Goal: Information Seeking & Learning: Learn about a topic

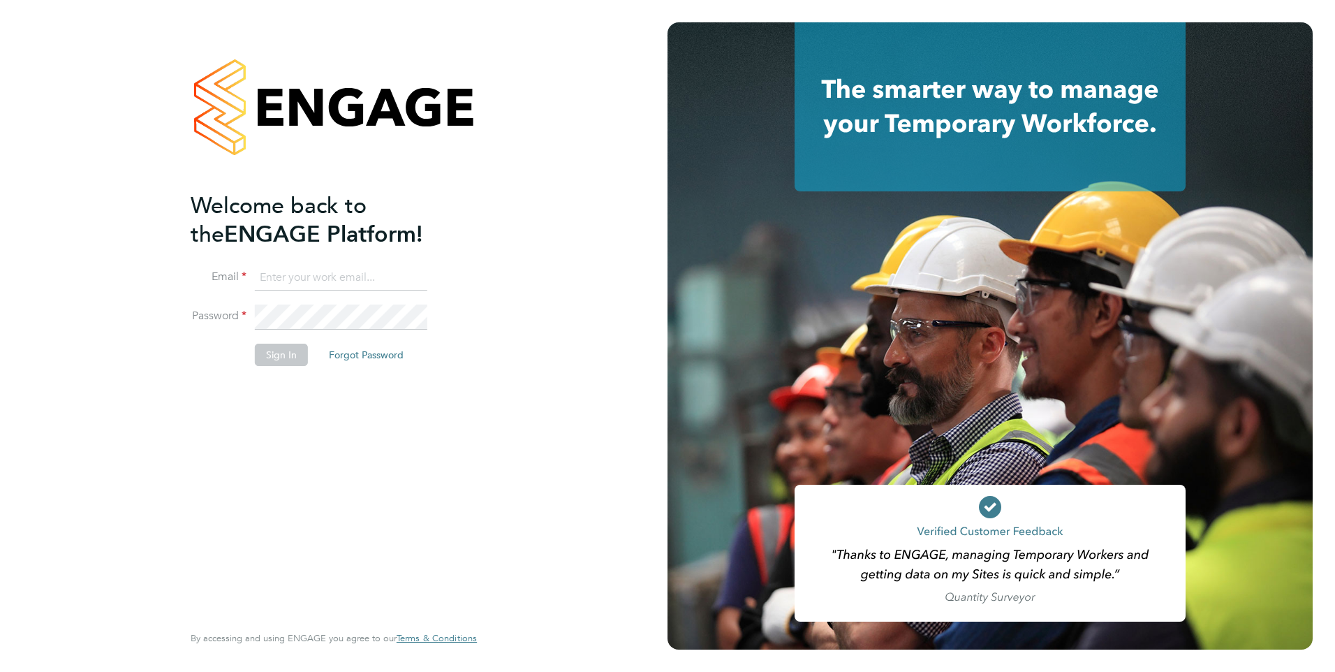
type input "[PERSON_NAME][EMAIL_ADDRESS][DOMAIN_NAME]"
click at [271, 357] on button "Sign In" at bounding box center [281, 354] width 53 height 22
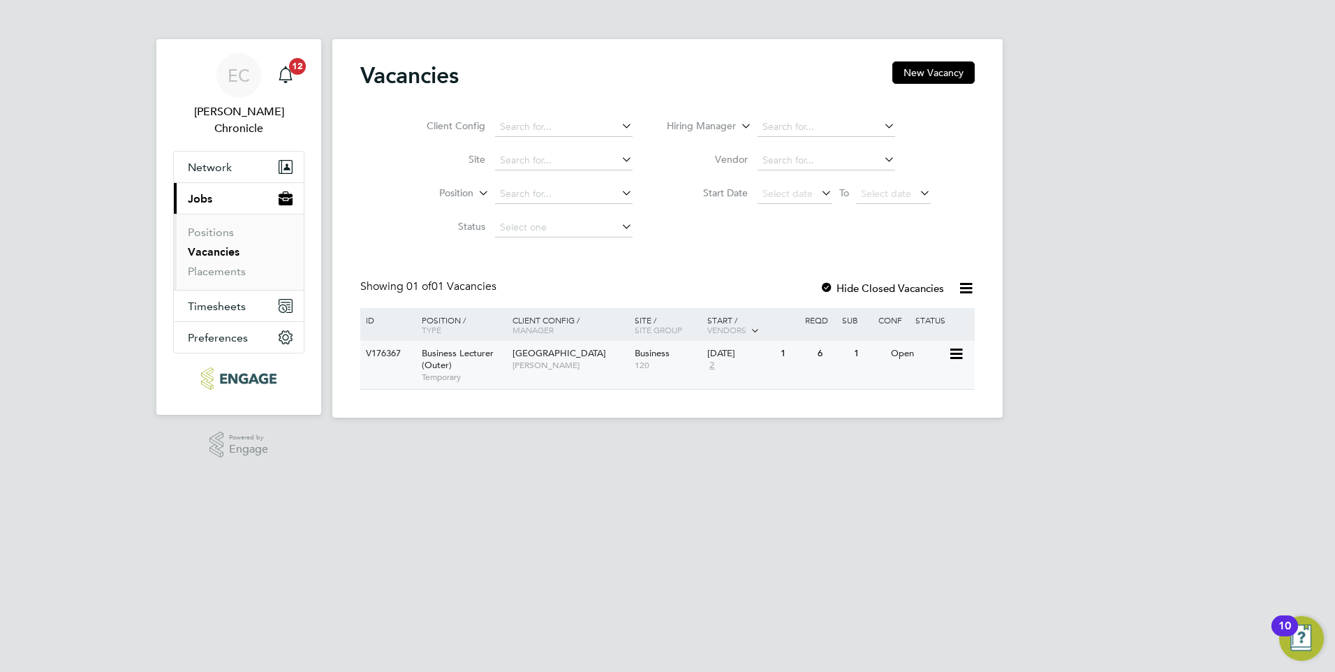
click at [482, 370] on div "Business Lecturer (Outer) Temporary" at bounding box center [460, 365] width 98 height 48
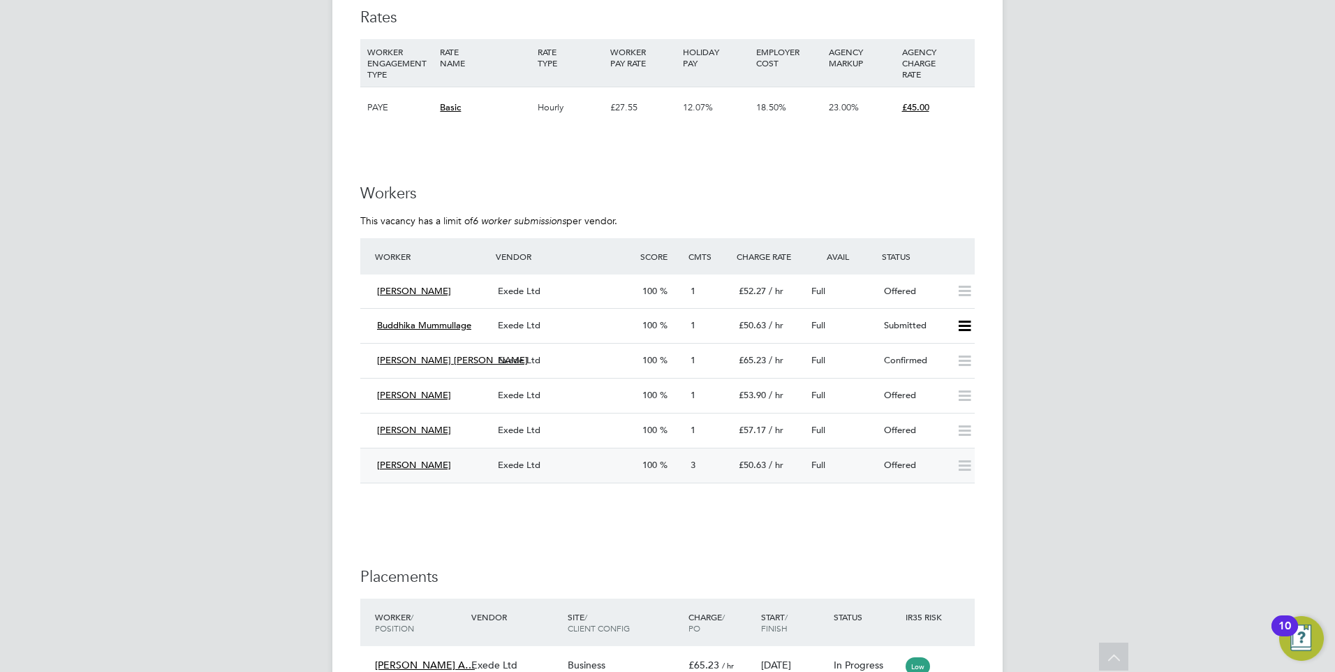
click at [468, 466] on div "Shaeba Freckleton" at bounding box center [431, 465] width 121 height 23
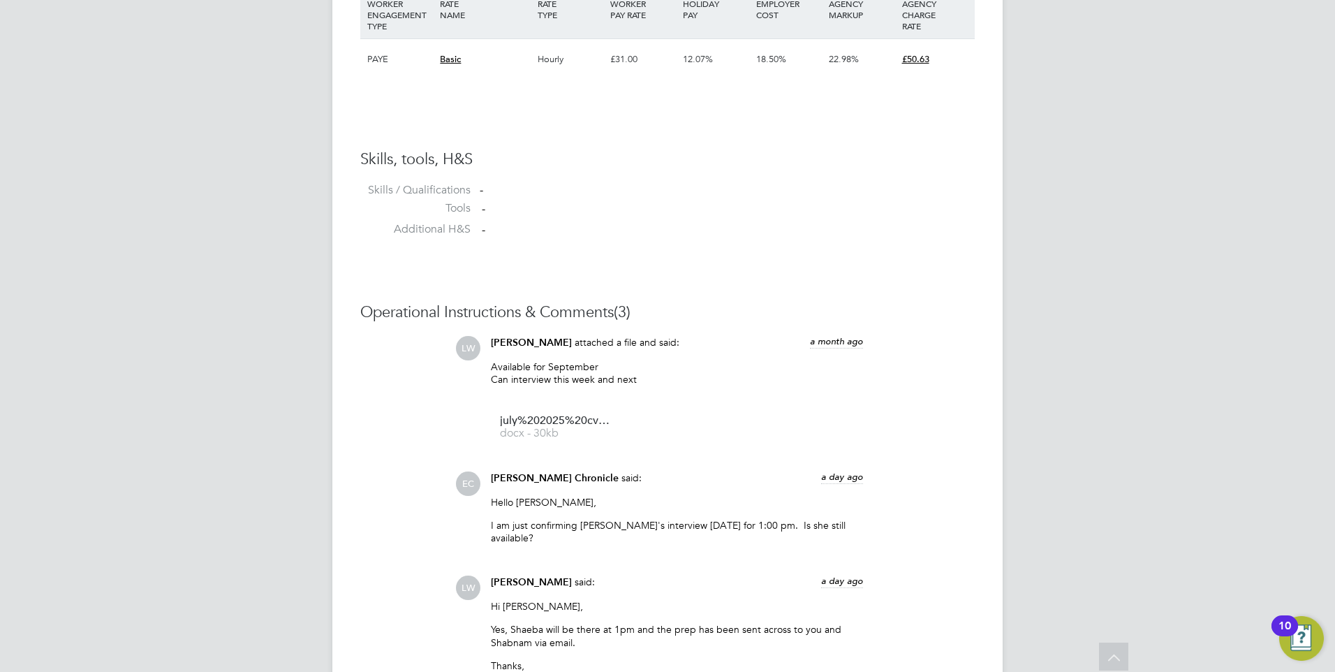
scroll to position [1006, 0]
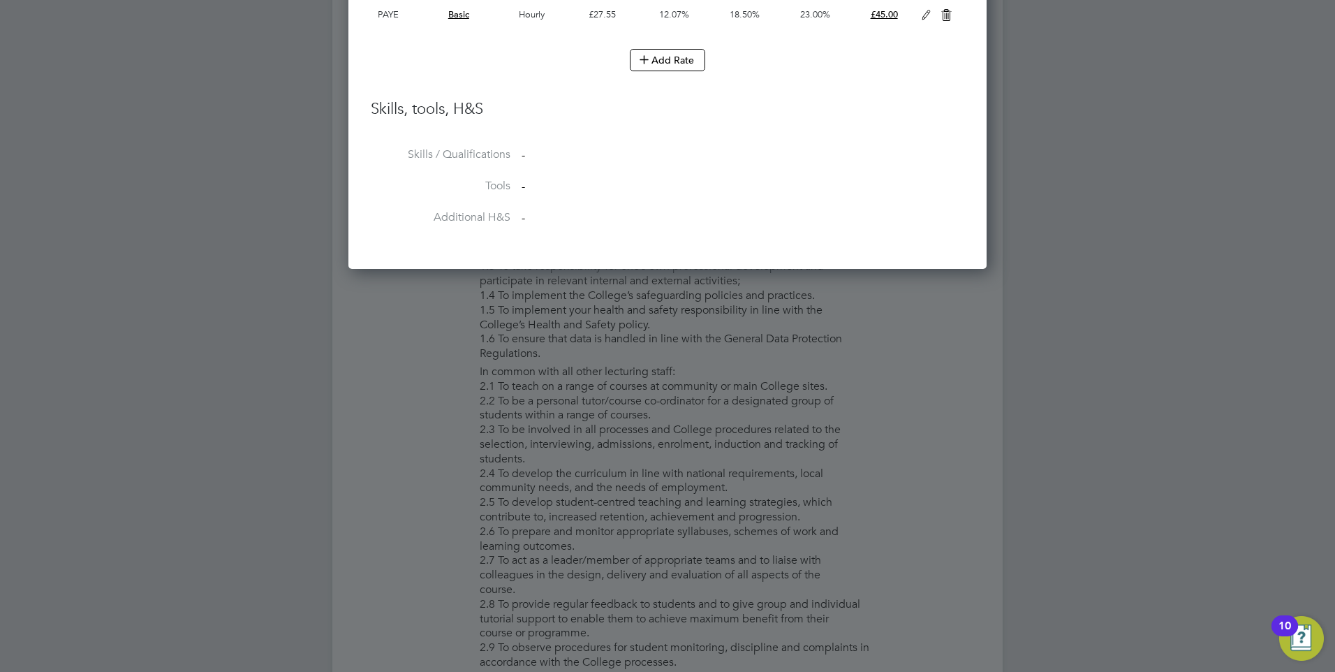
click at [636, 362] on div at bounding box center [667, 336] width 1335 height 672
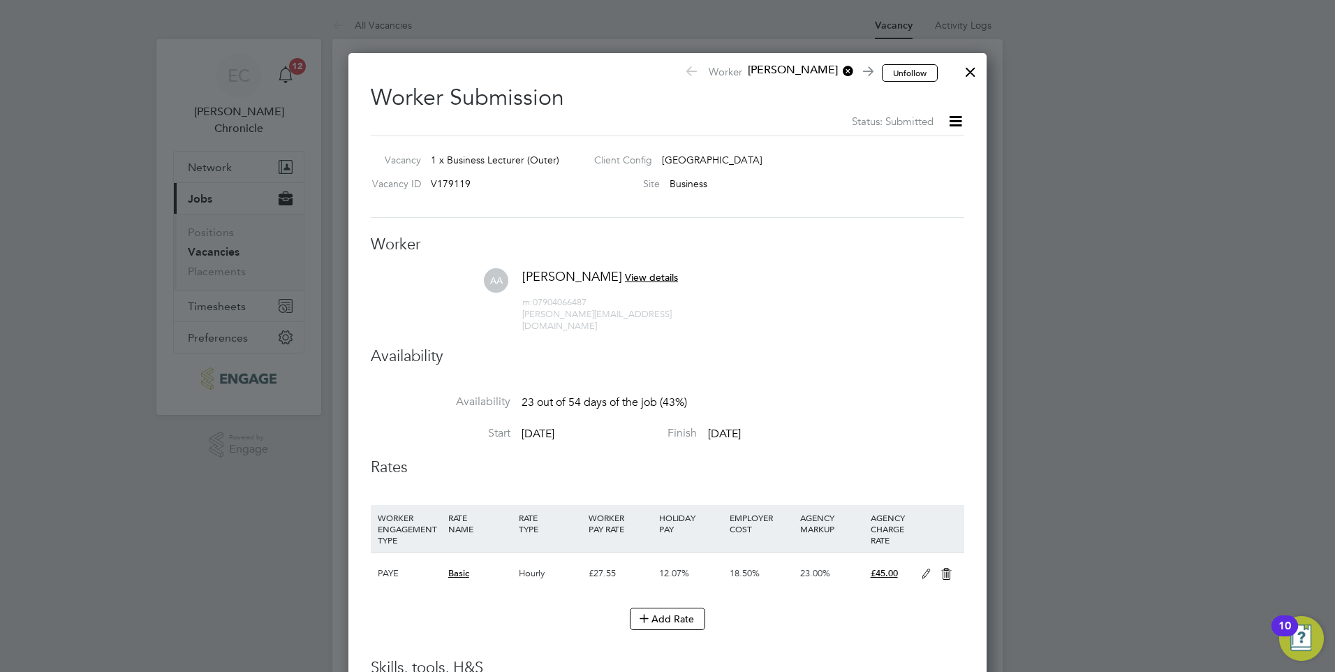
click at [979, 72] on div at bounding box center [970, 68] width 25 height 25
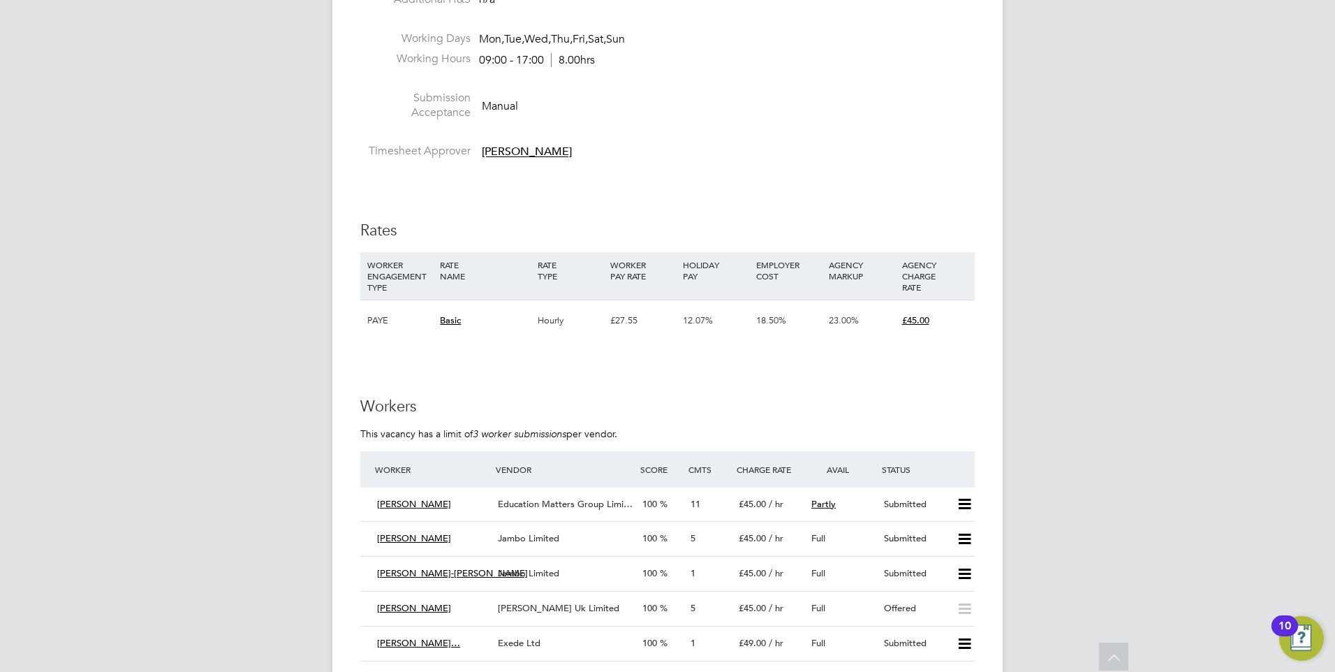
scroll to position [1885, 0]
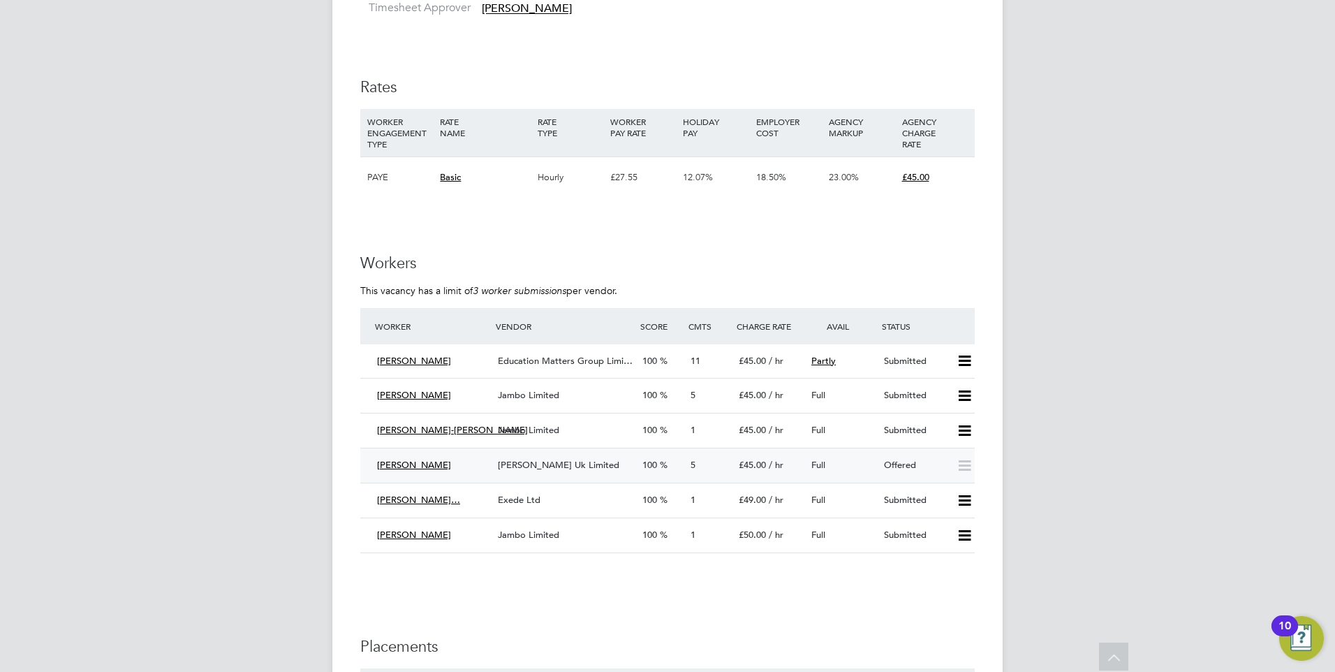
click at [567, 466] on span "Morgan Hunt Uk Limited" at bounding box center [558, 465] width 121 height 12
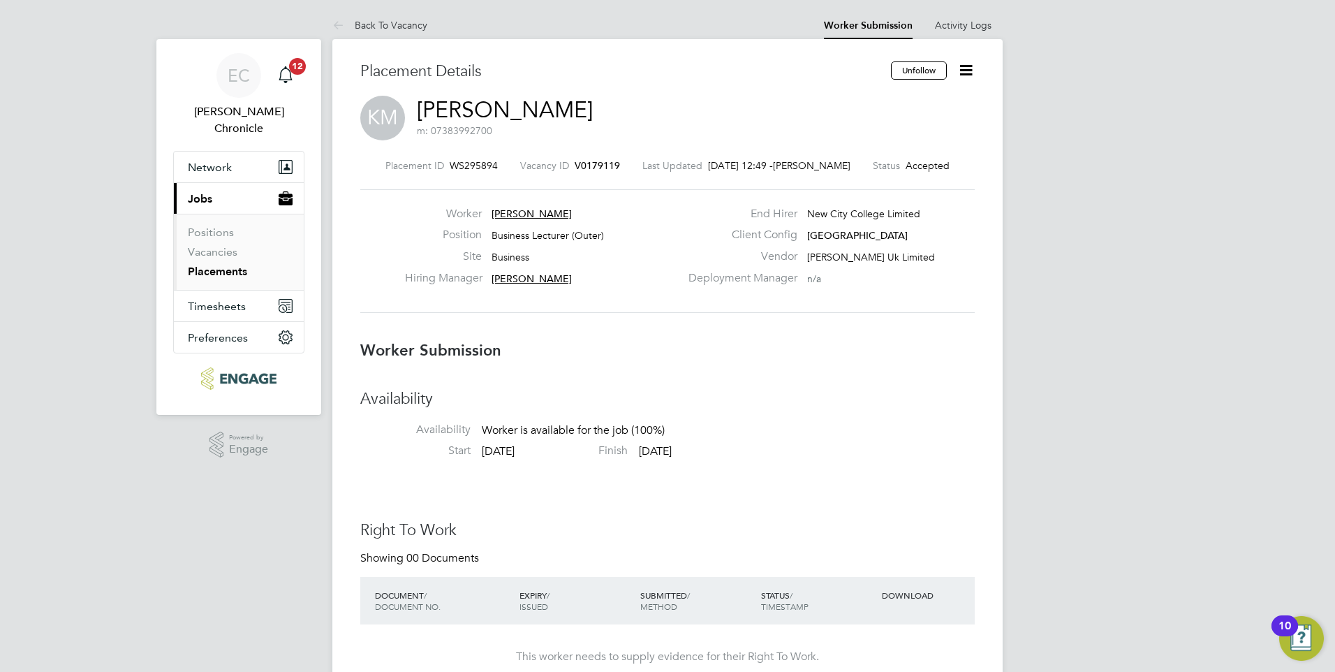
click at [602, 168] on span "V0179119" at bounding box center [597, 165] width 45 height 13
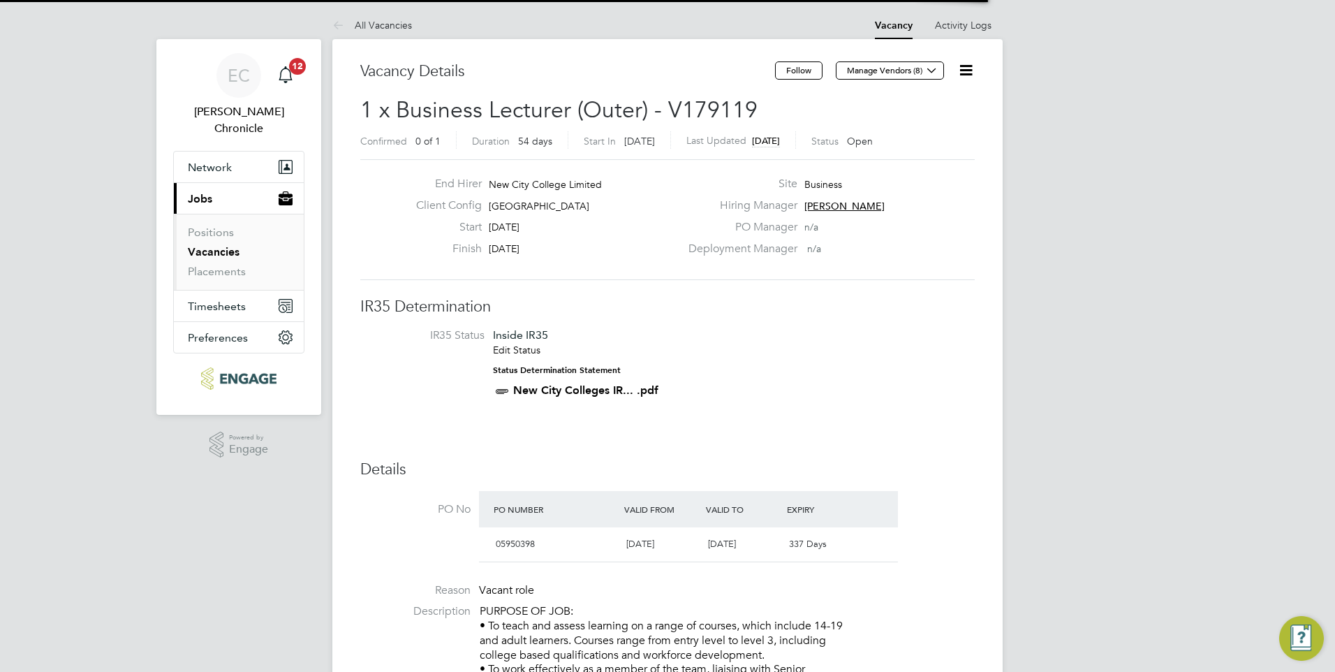
scroll to position [41, 98]
